Goal: Task Accomplishment & Management: Complete application form

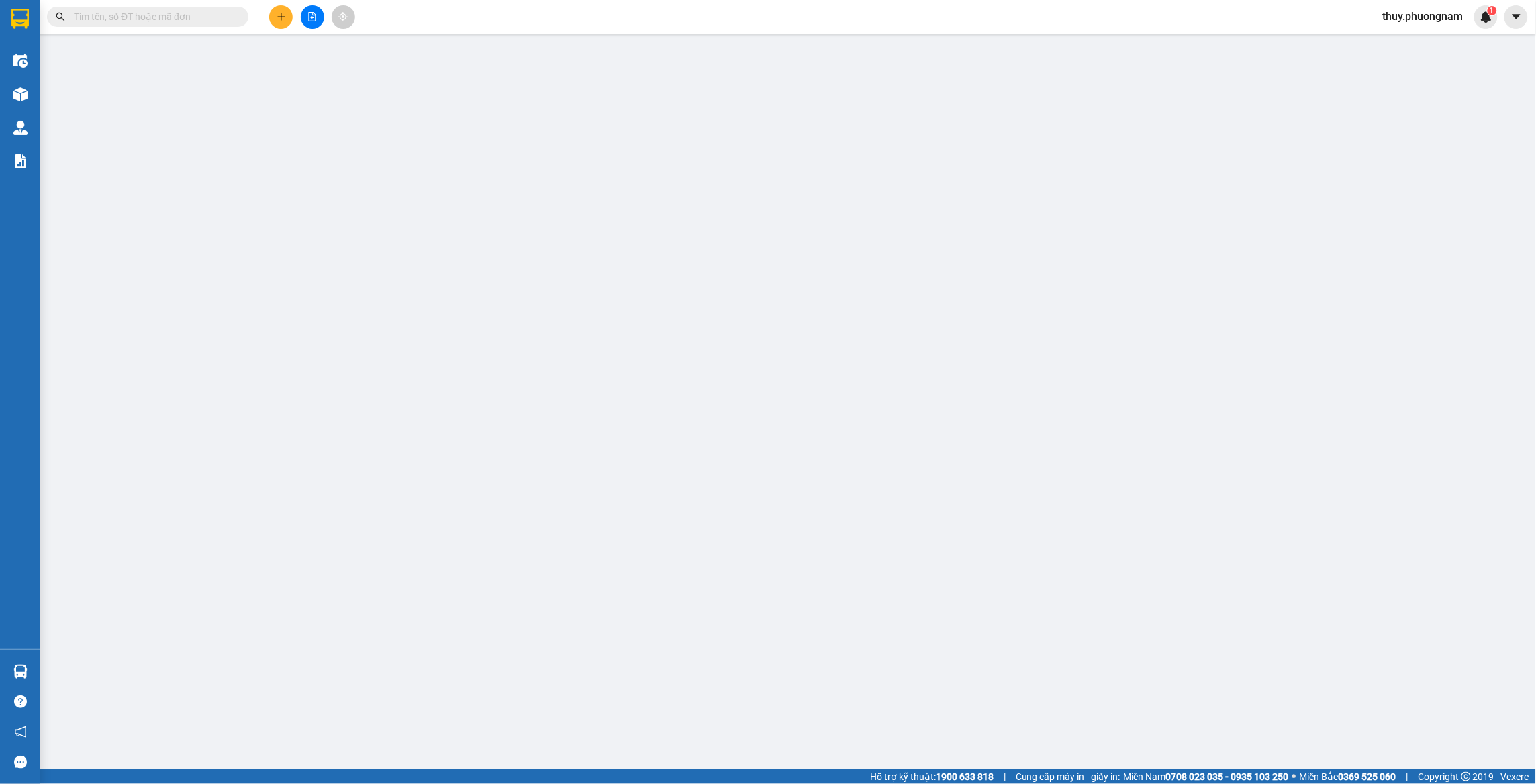
click at [102, 21] on input "text" at bounding box center [153, 16] width 158 height 14
paste input "CT2507120012"
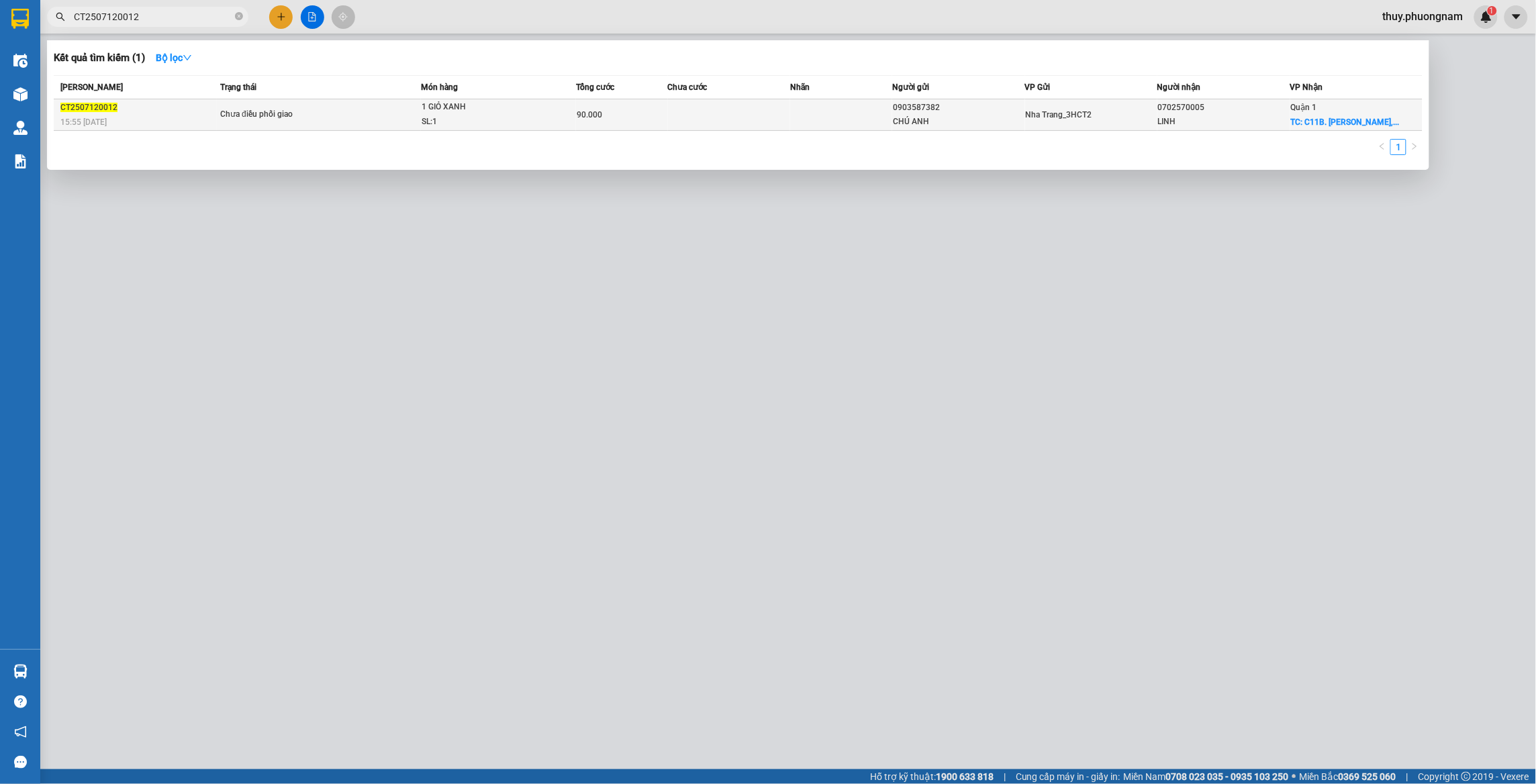
type input "CT2507120012"
click at [100, 112] on span "CT2507120012" at bounding box center [89, 107] width 57 height 10
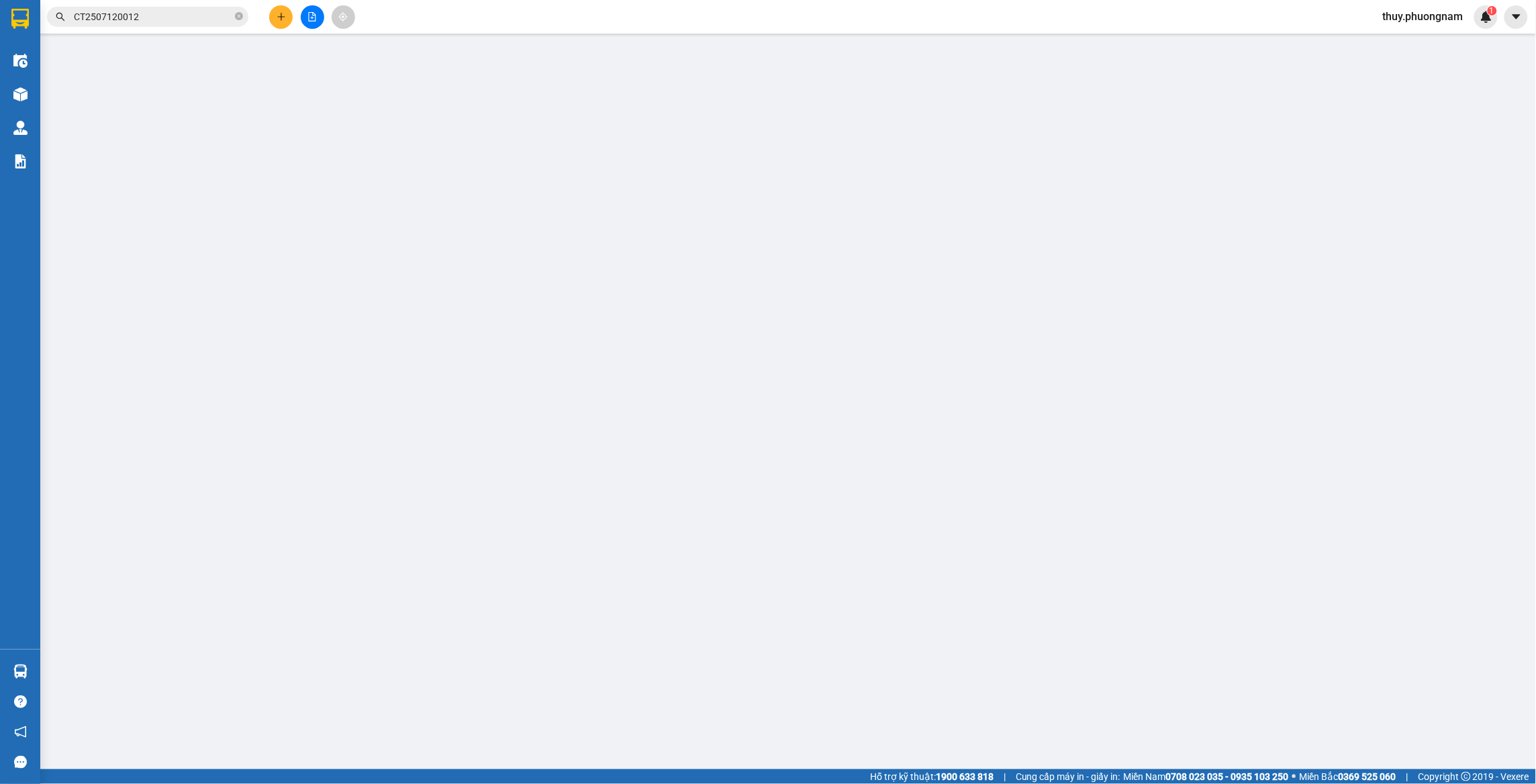
type input "0903587382"
type input "CHÚ ANH"
type input "0702570005"
type input "LINH"
checkbox input "true"
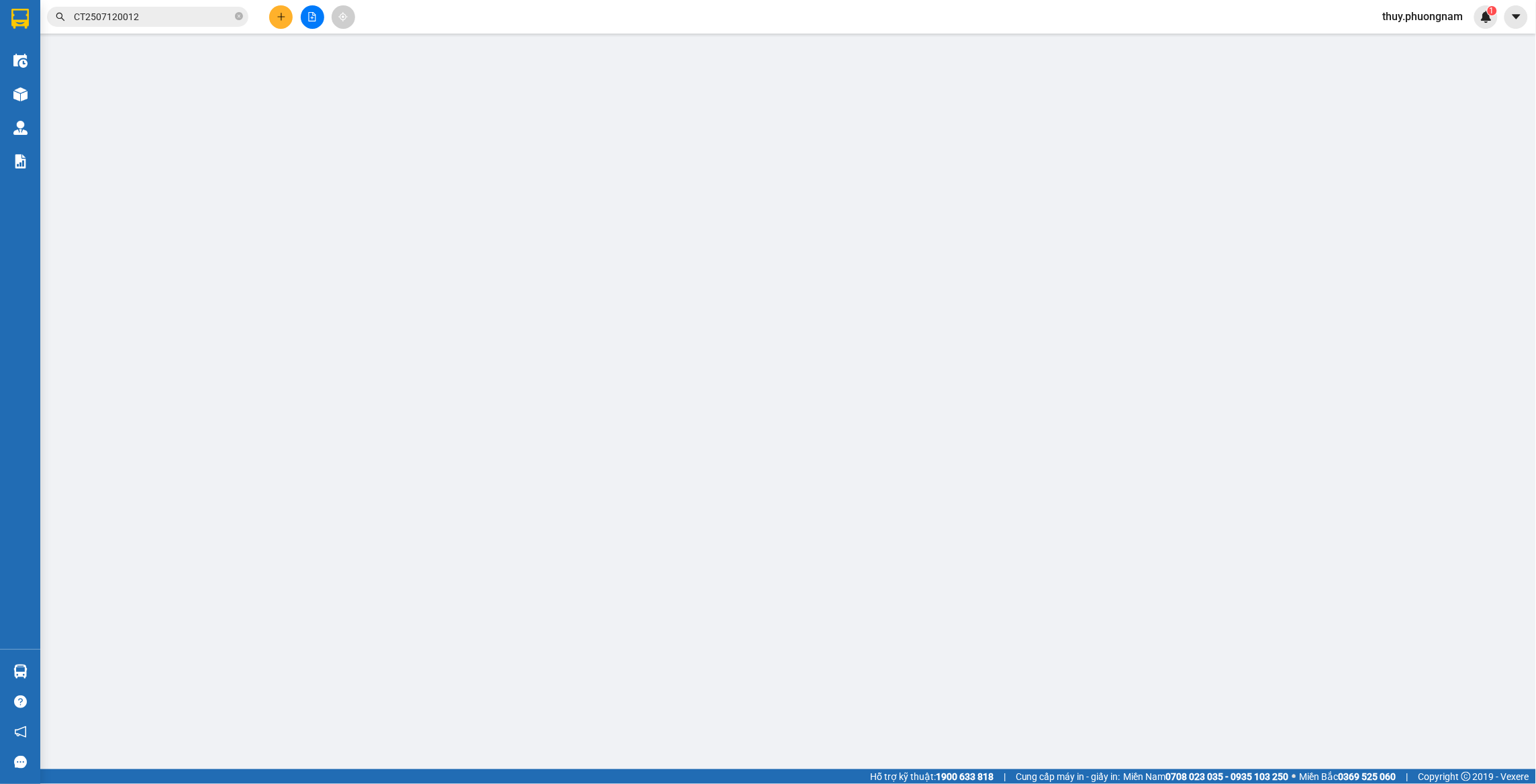
type input "C11B. CHUNG CƯ [GEOGRAPHIC_DATA], [STREET_ADDRESS][PERSON_NAME] 50K"
type input "90.000"
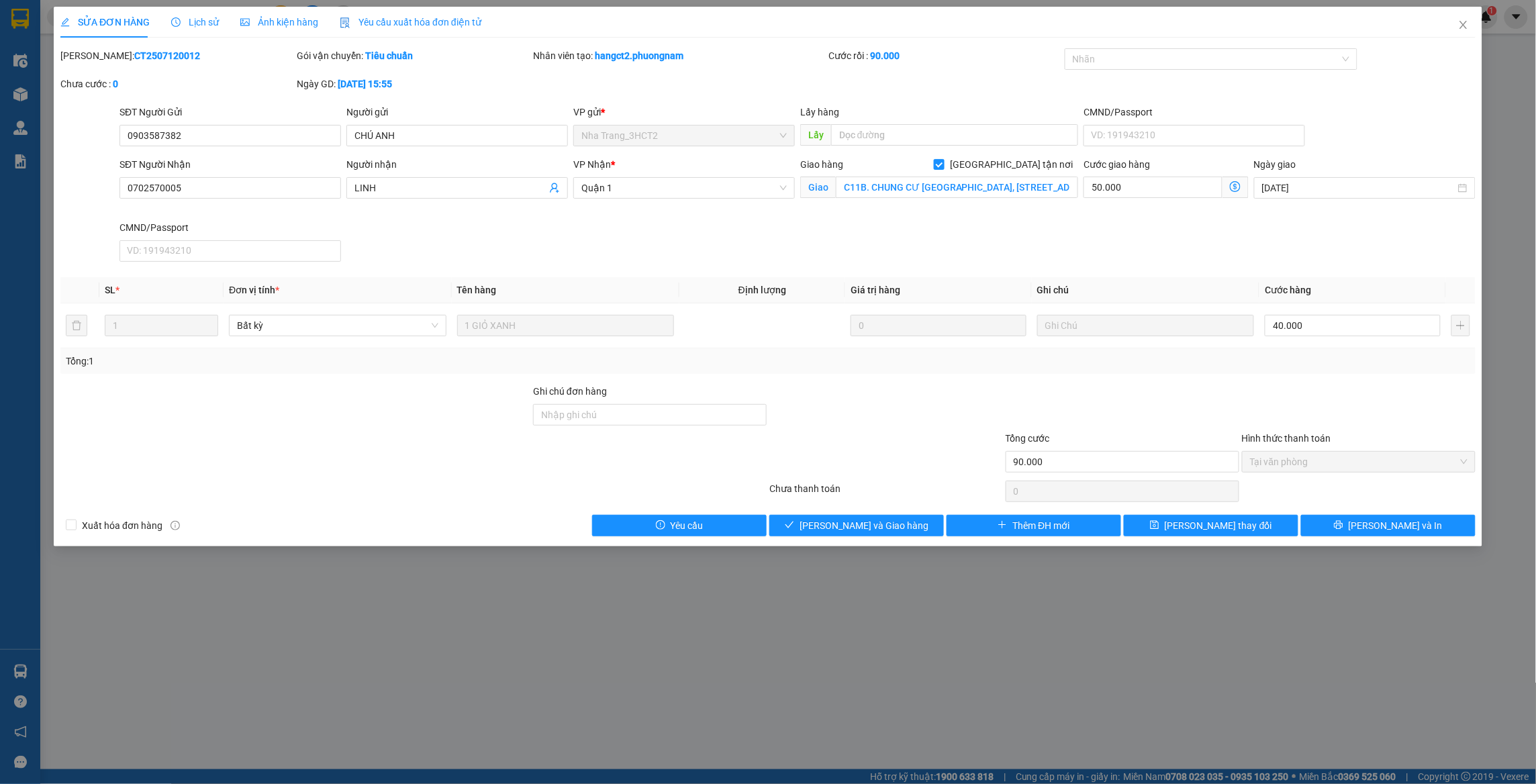
click at [1235, 190] on icon "dollar-circle" at bounding box center [1235, 186] width 11 height 11
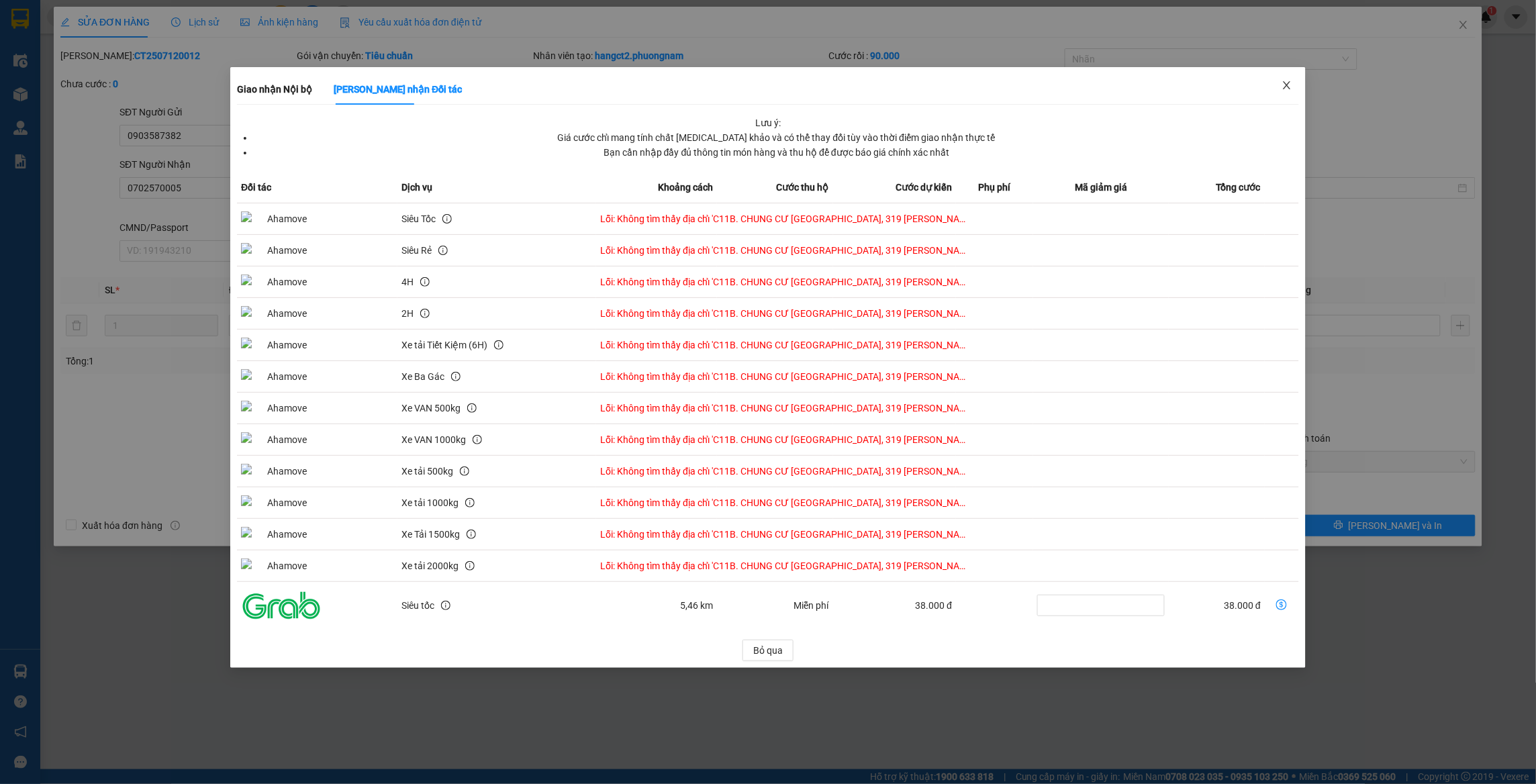
click at [1283, 89] on icon "close" at bounding box center [1286, 85] width 11 height 11
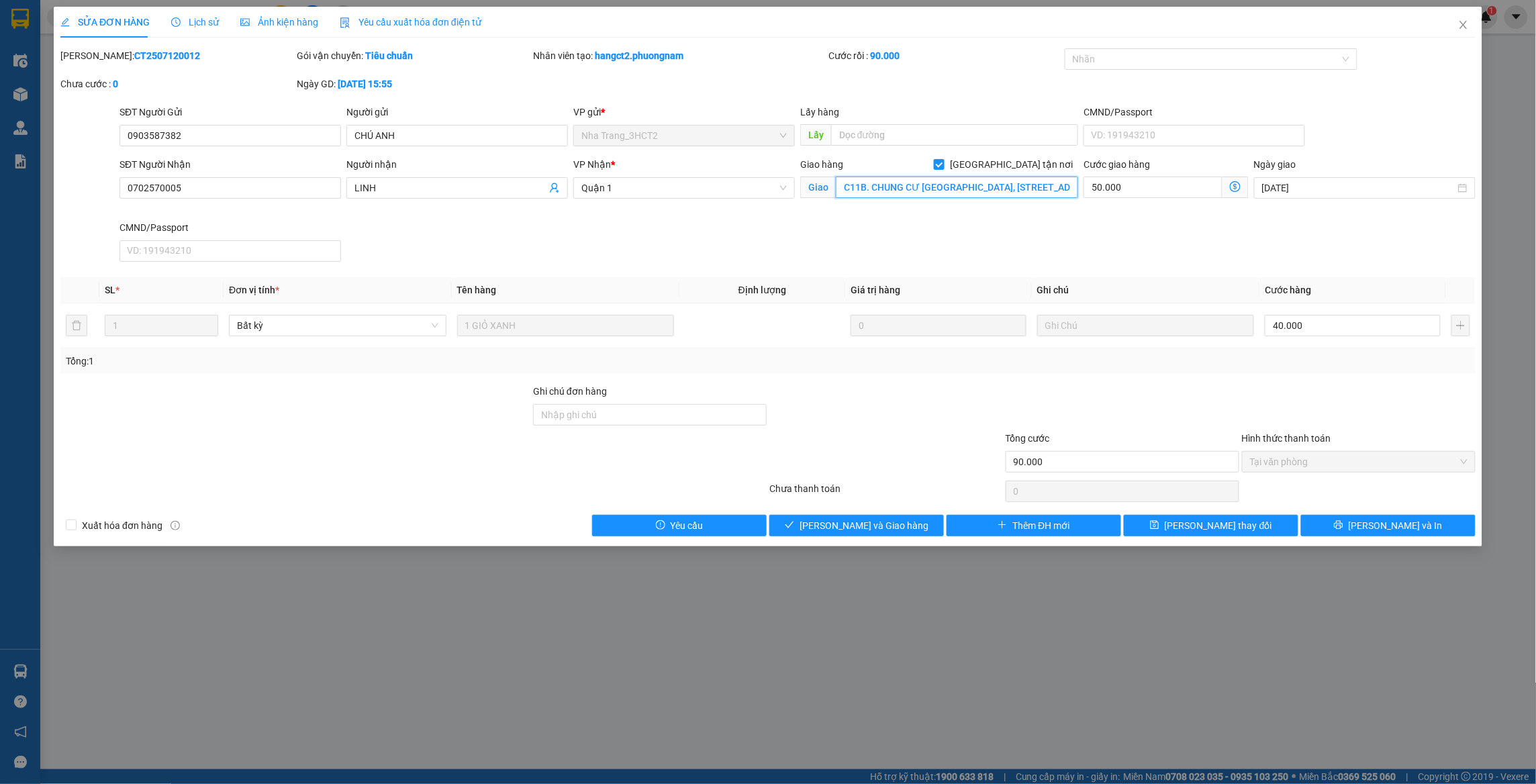
click at [952, 191] on input "C11B. CHUNG CƯ [GEOGRAPHIC_DATA], [STREET_ADDRESS][PERSON_NAME] 50K" at bounding box center [956, 187] width 242 height 21
click at [978, 182] on input "C11B. CHUNG CƯ [GEOGRAPHIC_DATA], [STREET_ADDRESS][PERSON_NAME] 50K" at bounding box center [956, 187] width 242 height 21
